Goal: Information Seeking & Learning: Learn about a topic

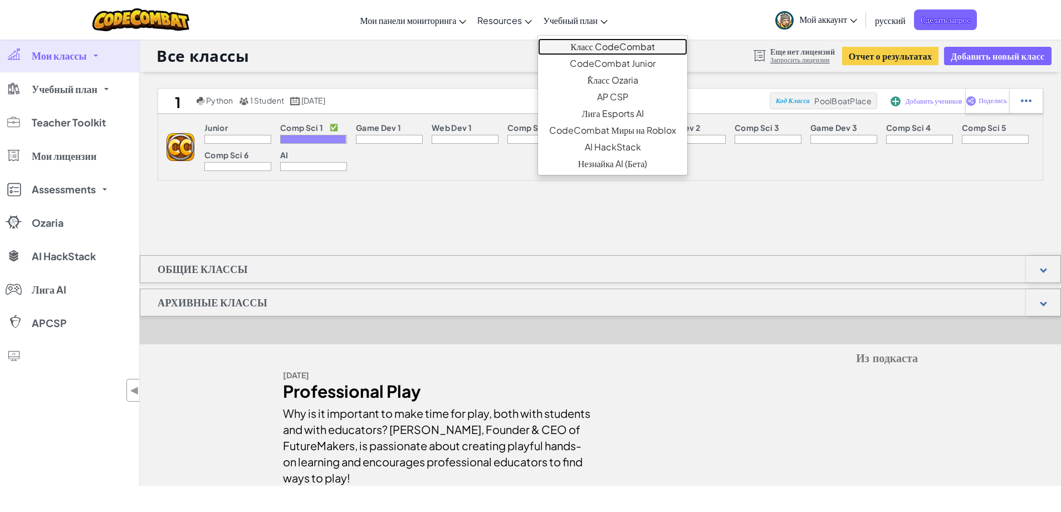
click at [603, 48] on link "Класс CodeCombat" at bounding box center [612, 46] width 149 height 17
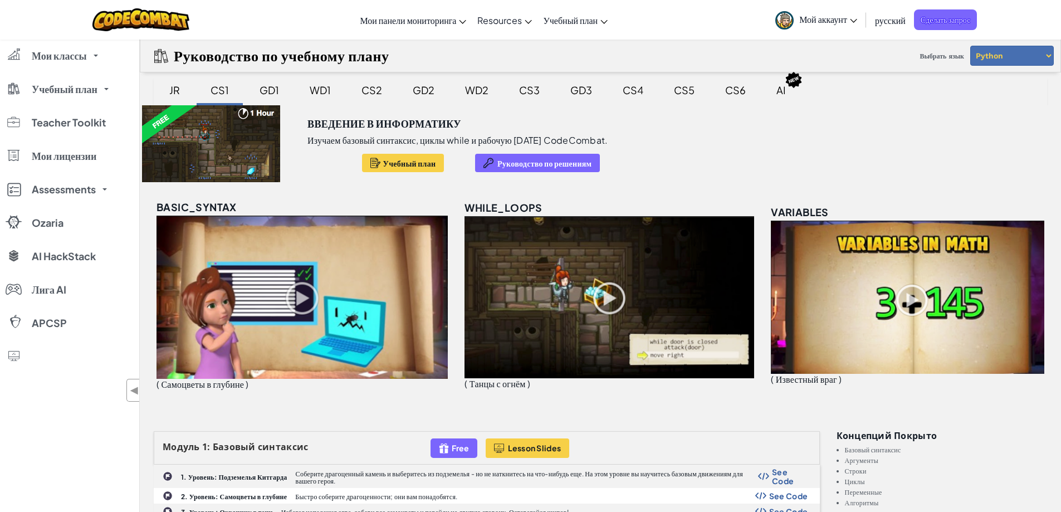
click at [370, 85] on div "CS2" at bounding box center [371, 90] width 43 height 26
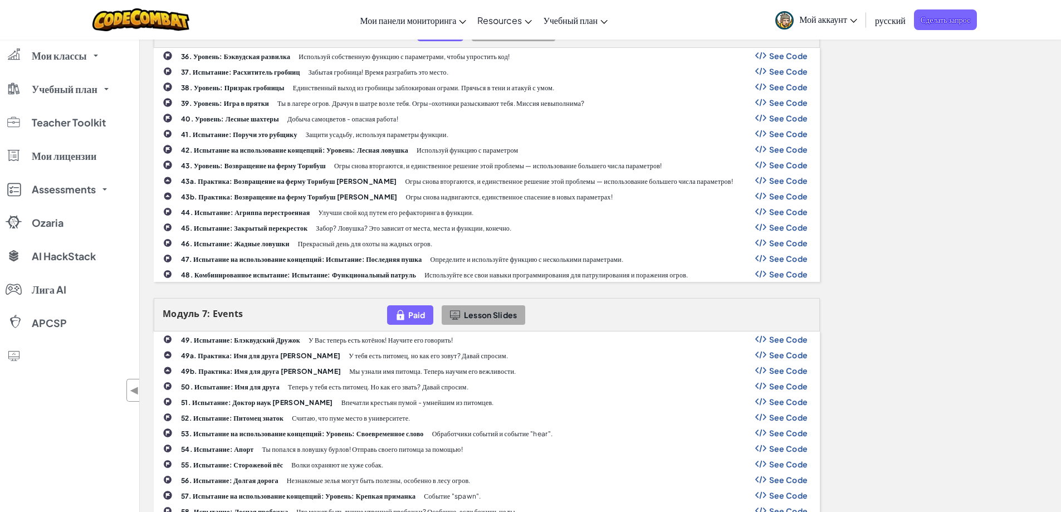
scroll to position [1113, 0]
